Goal: Information Seeking & Learning: Learn about a topic

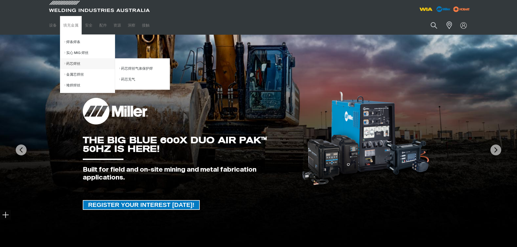
click at [76, 64] on link "药芯焊丝" at bounding box center [89, 63] width 50 height 11
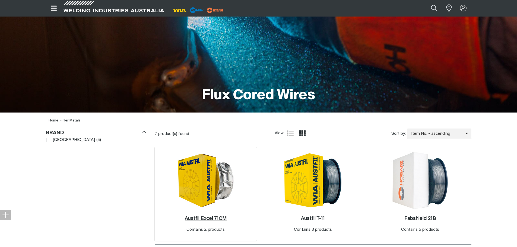
scroll to position [56, 0]
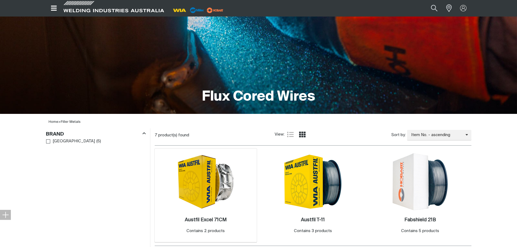
click at [213, 188] on img at bounding box center [206, 182] width 58 height 56
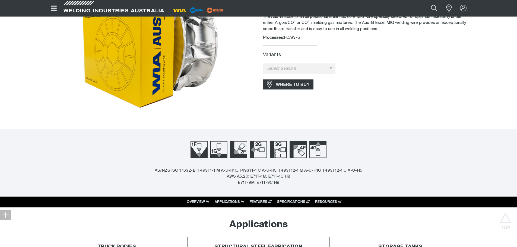
scroll to position [54, 0]
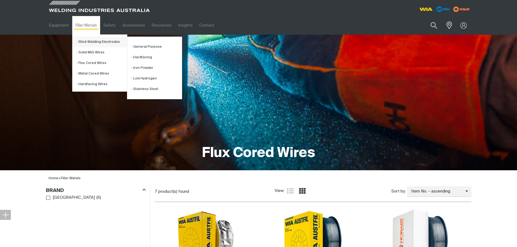
click at [94, 43] on link "Stick Welding Electrodes" at bounding box center [101, 42] width 50 height 11
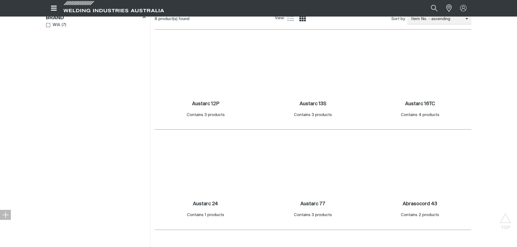
scroll to position [271, 0]
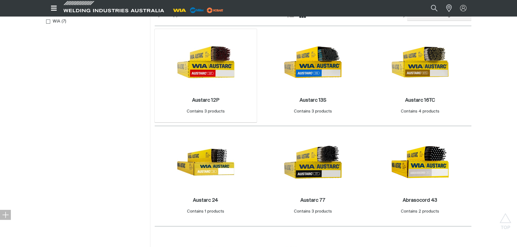
click at [221, 75] on img at bounding box center [206, 62] width 58 height 58
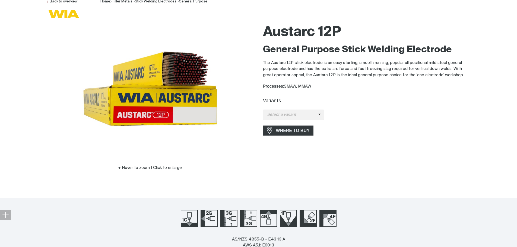
scroll to position [54, 0]
